Goal: Answer question/provide support

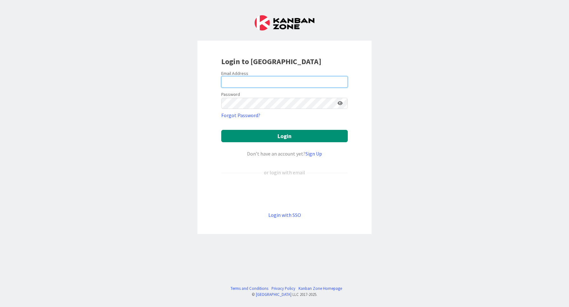
click at [273, 78] on input "email" at bounding box center [284, 81] width 126 height 11
type input "altti.rautalahti@pandia.fi"
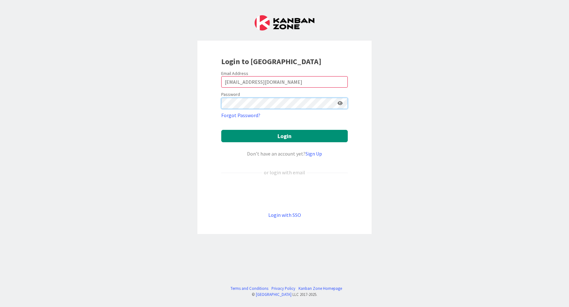
click at [221, 130] on button "Login" at bounding box center [284, 136] width 126 height 12
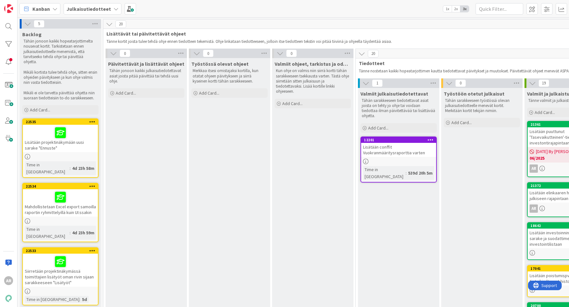
click at [104, 7] on b "Julkaisutiedotteet" at bounding box center [88, 9] width 44 height 6
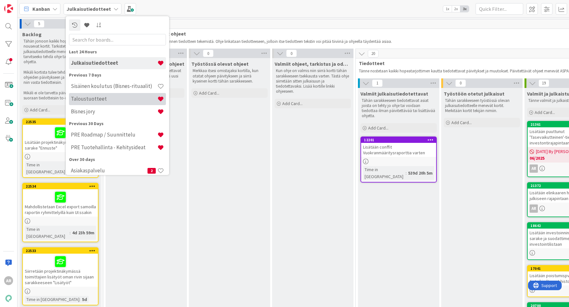
click at [107, 101] on h4 "Taloustuotteet" at bounding box center [114, 99] width 86 height 6
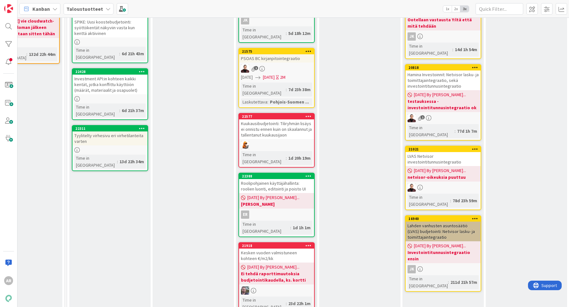
scroll to position [278, 411]
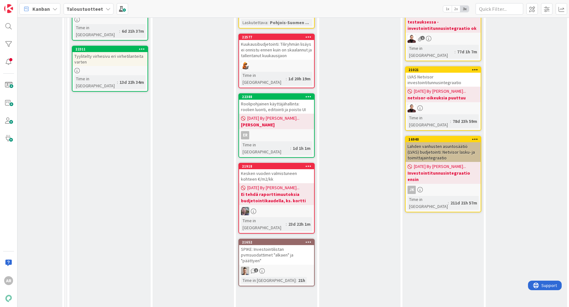
click at [272, 245] on div "SPIKE: Investointilistan pvmsuodattimet "alkaen" ja "päättyen"" at bounding box center [276, 255] width 75 height 20
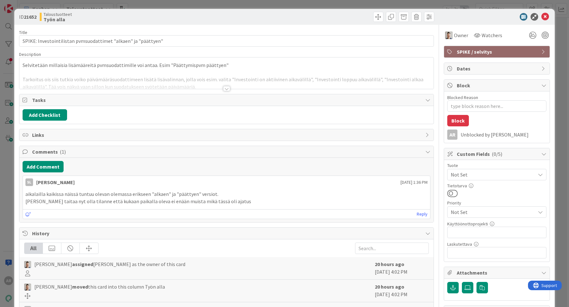
type textarea "x"
click at [53, 166] on button "Add Comment" at bounding box center [43, 166] width 41 height 11
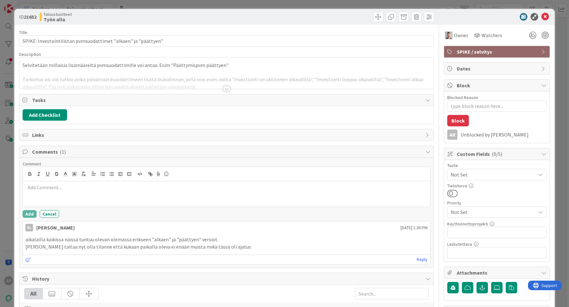
click at [72, 203] on div at bounding box center [226, 193] width 407 height 25
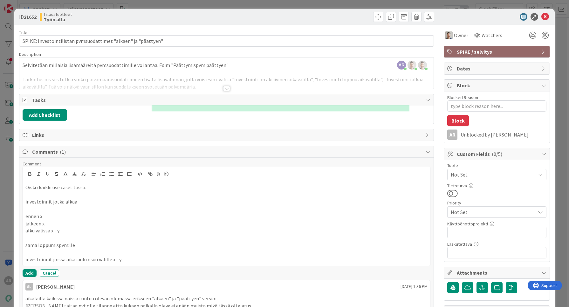
click at [24, 199] on div "Oisko kaikki use caset tässä: investoinnit jotka alkaa ennen x jälkeen x alku v…" at bounding box center [226, 223] width 407 height 85
click at [86, 199] on p "Investoinnit jotka alkaa" at bounding box center [226, 201] width 402 height 7
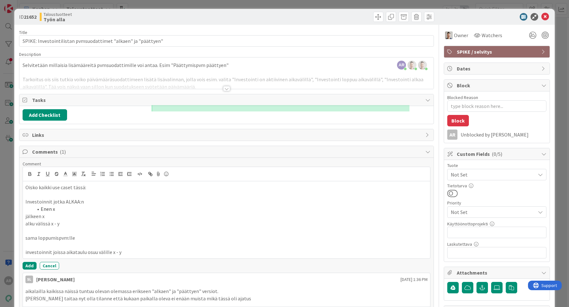
click at [86, 200] on p "Investoinnit jotka ALKAA:n" at bounding box center [226, 201] width 402 height 7
click at [46, 206] on li "Enen pvm x" at bounding box center [230, 209] width 395 height 7
click at [24, 215] on div "Oisko kaikki use caset tässä: Investoinnit jotka ALKAA:n Ennen pvm x jälkeen x …" at bounding box center [226, 219] width 407 height 77
click at [66, 216] on li "Jälkeen x" at bounding box center [230, 216] width 395 height 7
click at [57, 213] on li "Jälkeen x" at bounding box center [230, 216] width 395 height 7
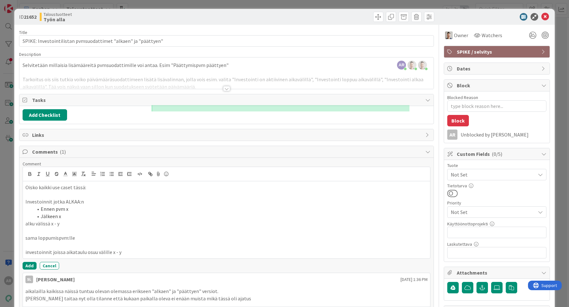
click at [25, 220] on p "alku välissä x - y" at bounding box center [226, 223] width 402 height 7
drag, startPoint x: 27, startPoint y: 235, endPoint x: 24, endPoint y: 234, distance: 3.9
click at [24, 234] on div "Oisko kaikki use caset tässä: Investoinnit jotka ALKAA:n Ennen pvm x Jälkeen x …" at bounding box center [226, 219] width 407 height 77
drag, startPoint x: 98, startPoint y: 231, endPoint x: 86, endPoint y: 218, distance: 18.0
click at [98, 231] on p at bounding box center [226, 230] width 402 height 7
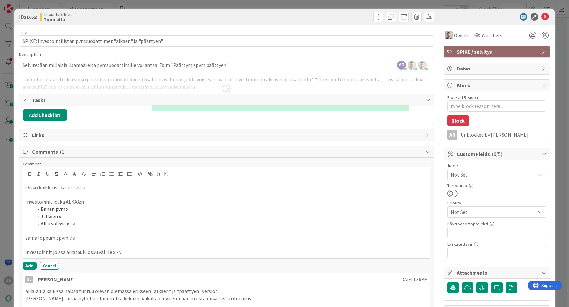
click at [70, 201] on p "Investoinnit jotka ALKAA:n" at bounding box center [226, 201] width 402 height 7
click at [70, 200] on p "Investoinnit jotka ALKAA:n" at bounding box center [226, 201] width 402 height 7
click at [83, 235] on p "sama loppumispvm:lle" at bounding box center [226, 238] width 402 height 7
click at [24, 199] on div "Oisko kaikki use caset tässä: Investoinnit jotka alkaa: Ennen pvm x Jälkeen x A…" at bounding box center [226, 219] width 407 height 77
click at [41, 213] on li "Jälkeen x" at bounding box center [230, 216] width 395 height 7
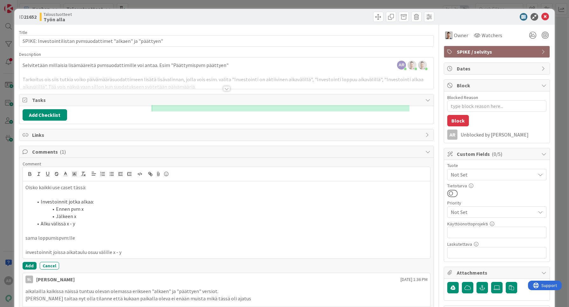
click at [40, 221] on li "Alku välissä x - y" at bounding box center [230, 223] width 395 height 7
click at [24, 236] on div "Oisko kaikki use caset tässä: Investoinnit jotka alkaa: Ennen pvm x Jälkeen x A…" at bounding box center [226, 219] width 407 height 77
click at [51, 237] on li "Sama loppumispvm:lle" at bounding box center [230, 238] width 395 height 7
click at [23, 250] on div "Oisko kaikki use caset tässä: Investoinnit jotka alkaa: Ennen pvm x Jälkeen x A…" at bounding box center [226, 219] width 407 height 77
click at [128, 229] on p at bounding box center [226, 230] width 402 height 7
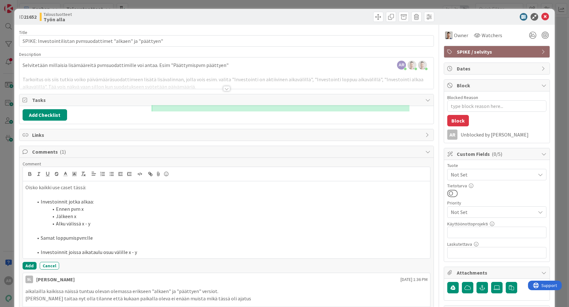
click at [157, 250] on li "Investoinnit joissa aikataulu osuu välille x - y" at bounding box center [230, 252] width 395 height 7
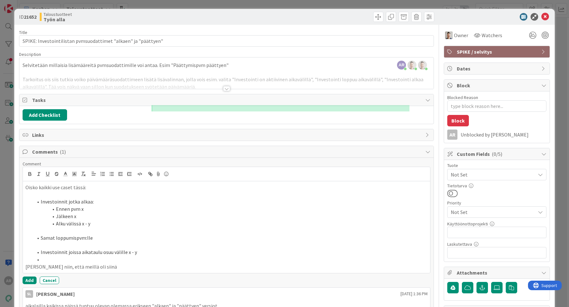
click at [25, 184] on p "Oisko kaikki use caset tässä:" at bounding box center [226, 187] width 402 height 7
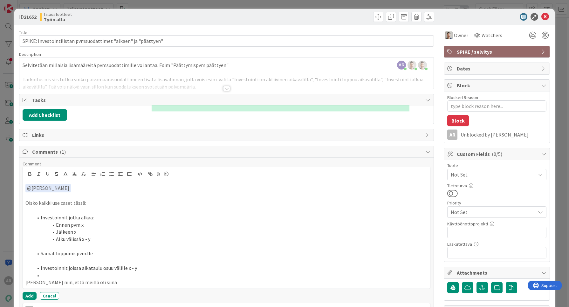
click at [65, 270] on li "Investoinnit joissa aikataulu osuu välille x - y" at bounding box center [230, 268] width 395 height 7
click at [65, 272] on li at bounding box center [230, 275] width 395 height 7
click at [156, 280] on p "Eli olikohan niin, että meillä oli siinä" at bounding box center [226, 282] width 402 height 7
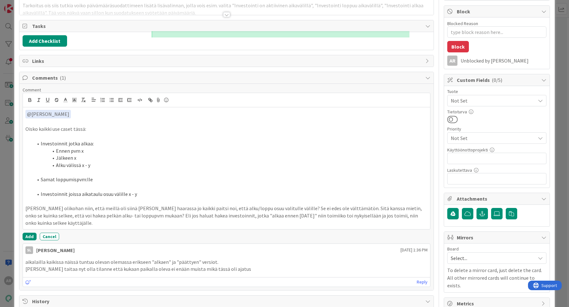
scroll to position [79, 0]
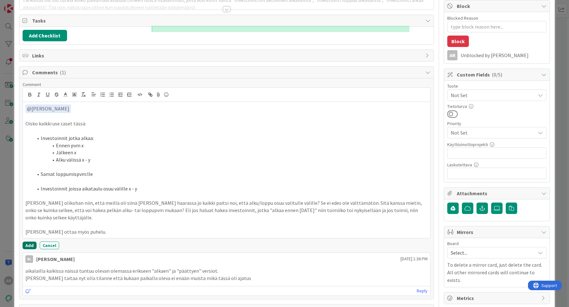
click at [31, 242] on button "Add" at bounding box center [30, 246] width 14 height 8
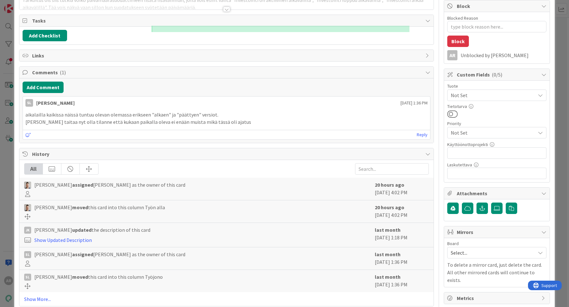
scroll to position [16, 0]
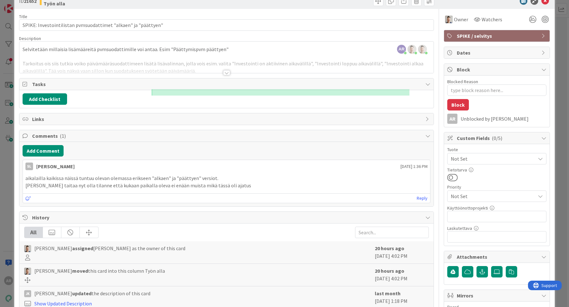
type textarea "x"
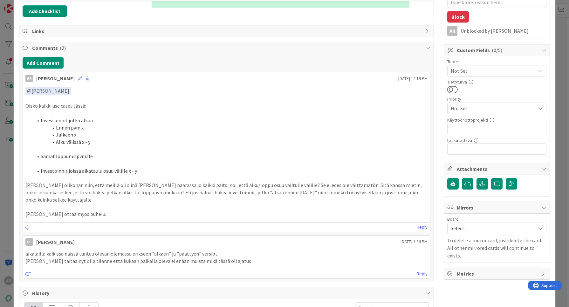
scroll to position [119, 0]
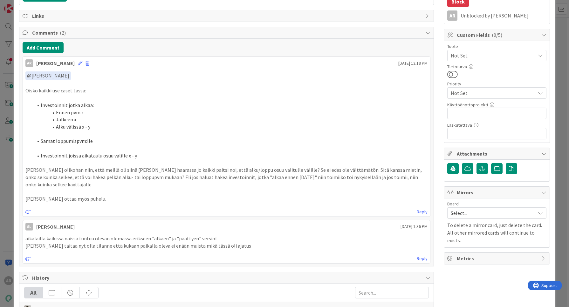
click at [7, 180] on div "ID 21652 Taloustuotteet Työn alla Title 62 / 128 SPIKE: Investointilistan pvmsu…" at bounding box center [284, 153] width 569 height 307
